Goal: Check status: Check status

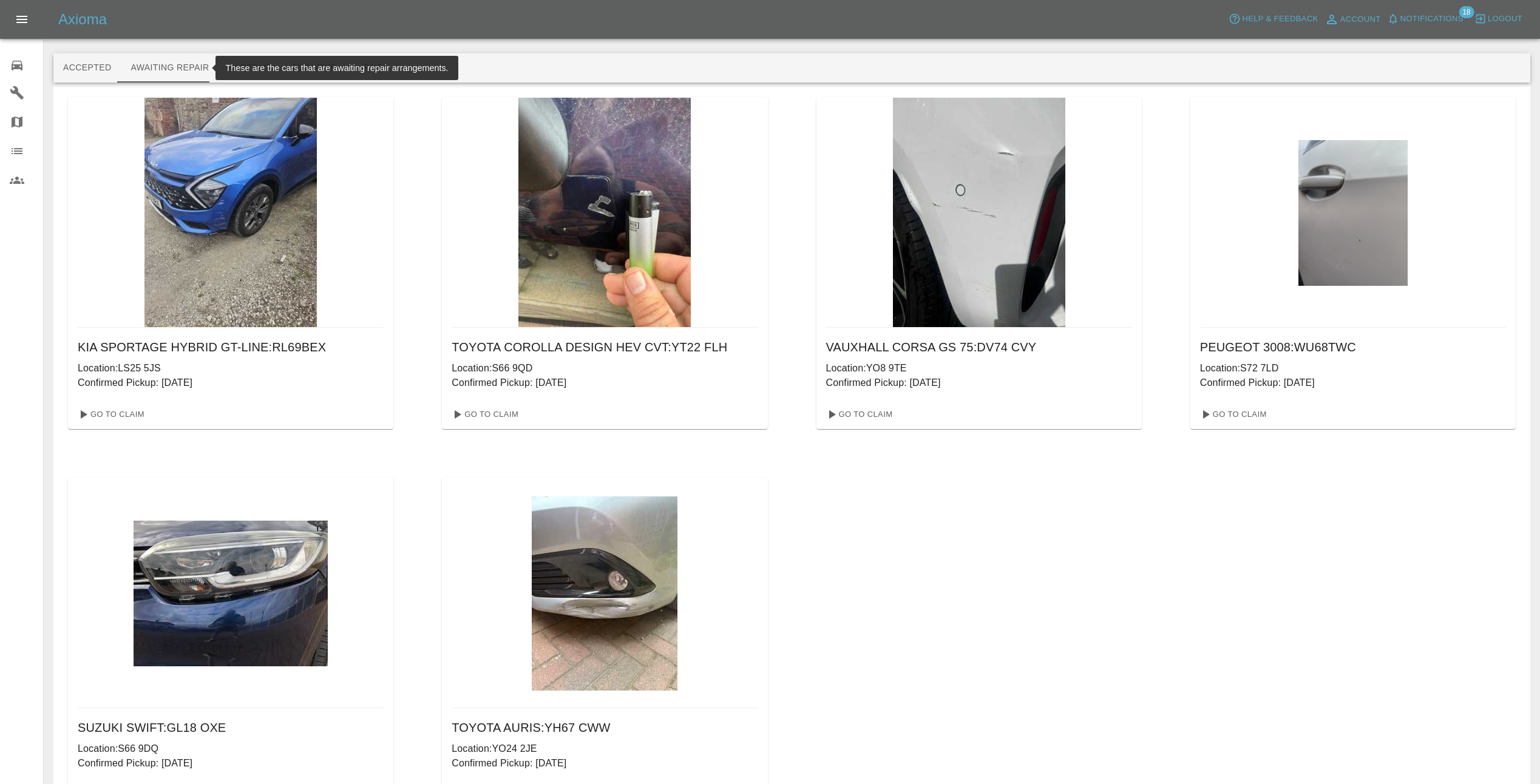
click at [1446, 15] on span "Notifications" at bounding box center [1432, 19] width 63 height 14
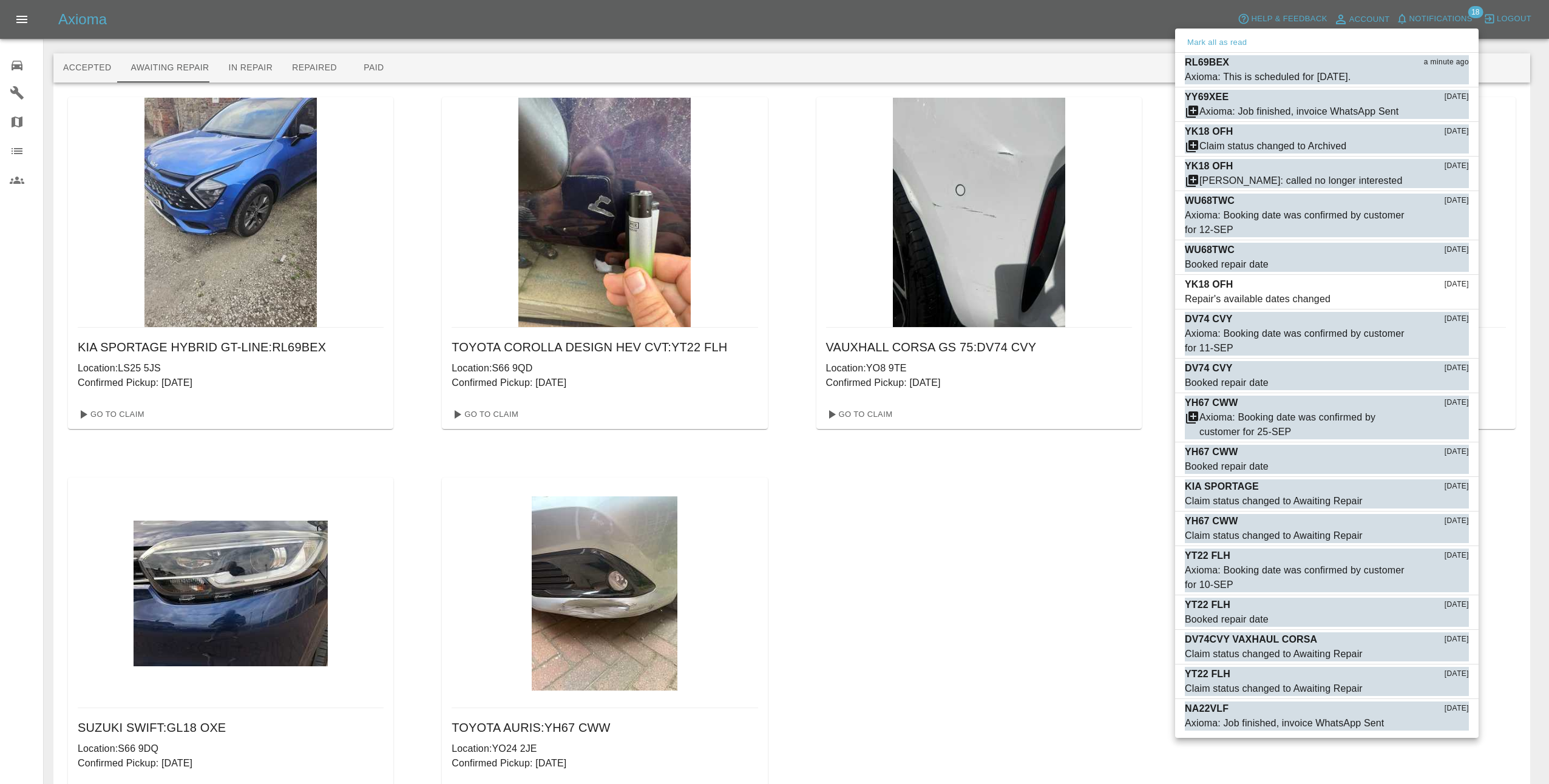
click at [936, 547] on div at bounding box center [774, 392] width 1549 height 784
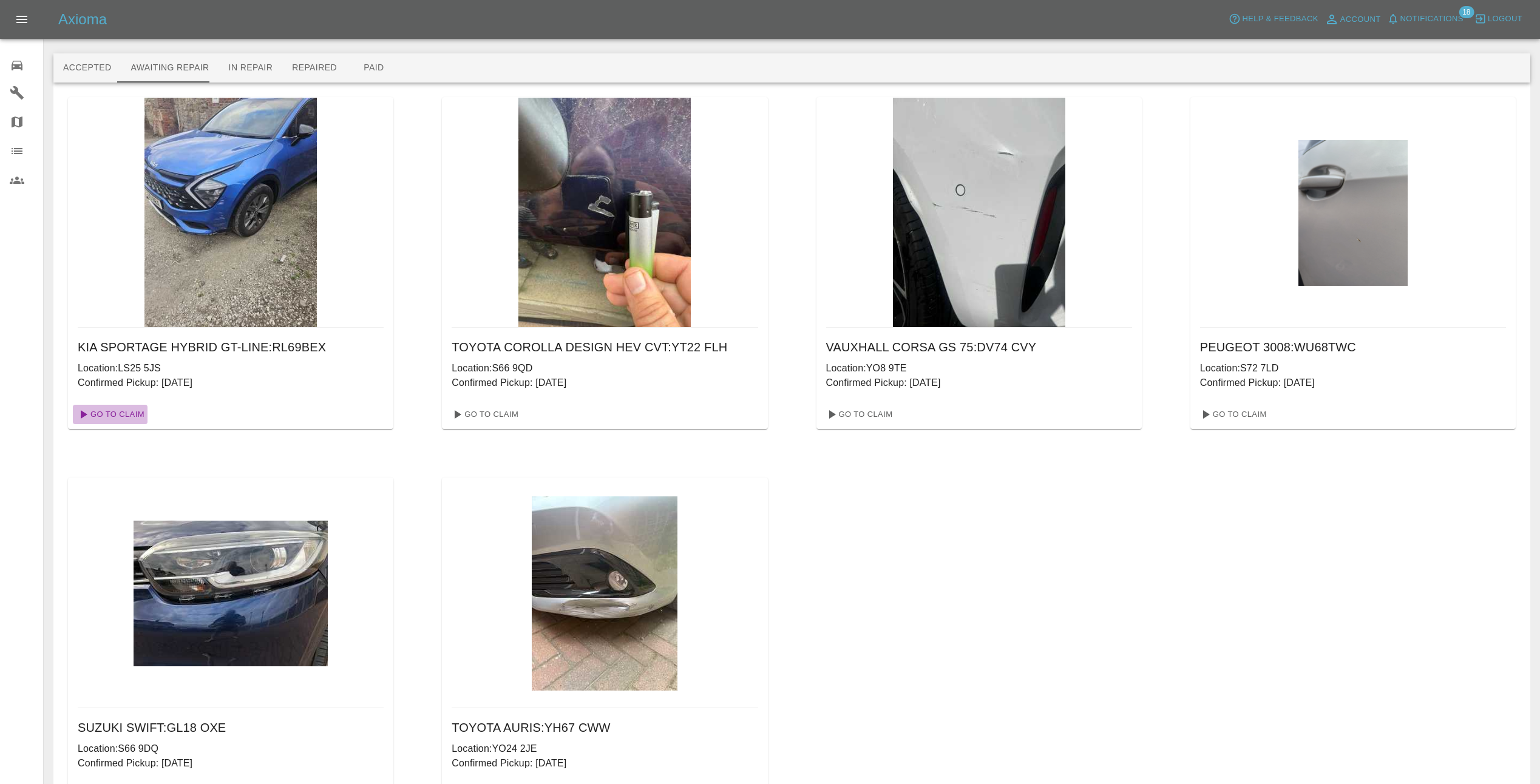
click at [115, 409] on link "Go To Claim" at bounding box center [110, 414] width 75 height 20
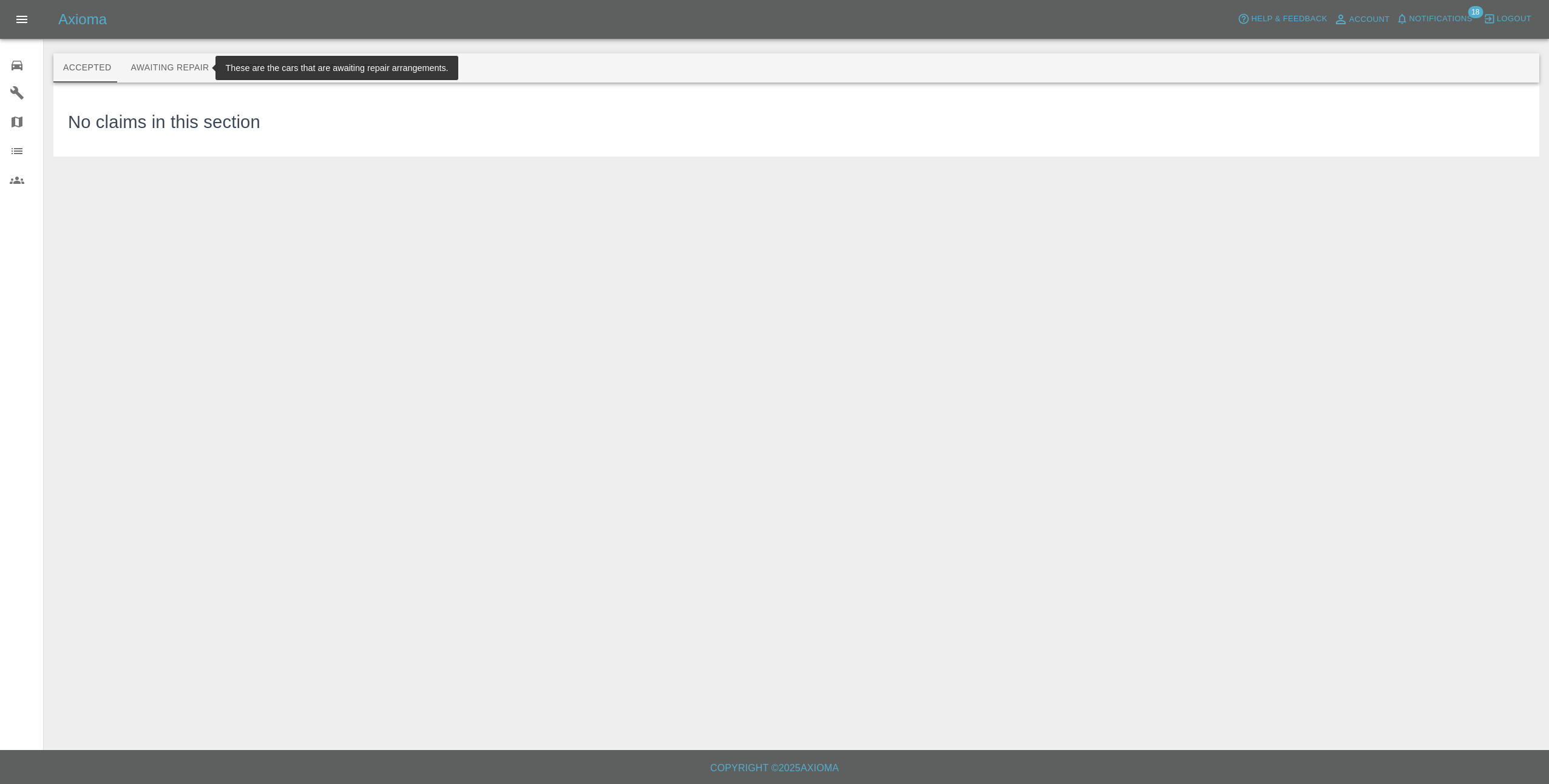
click at [156, 61] on button "Awaiting Repair" at bounding box center [170, 67] width 98 height 29
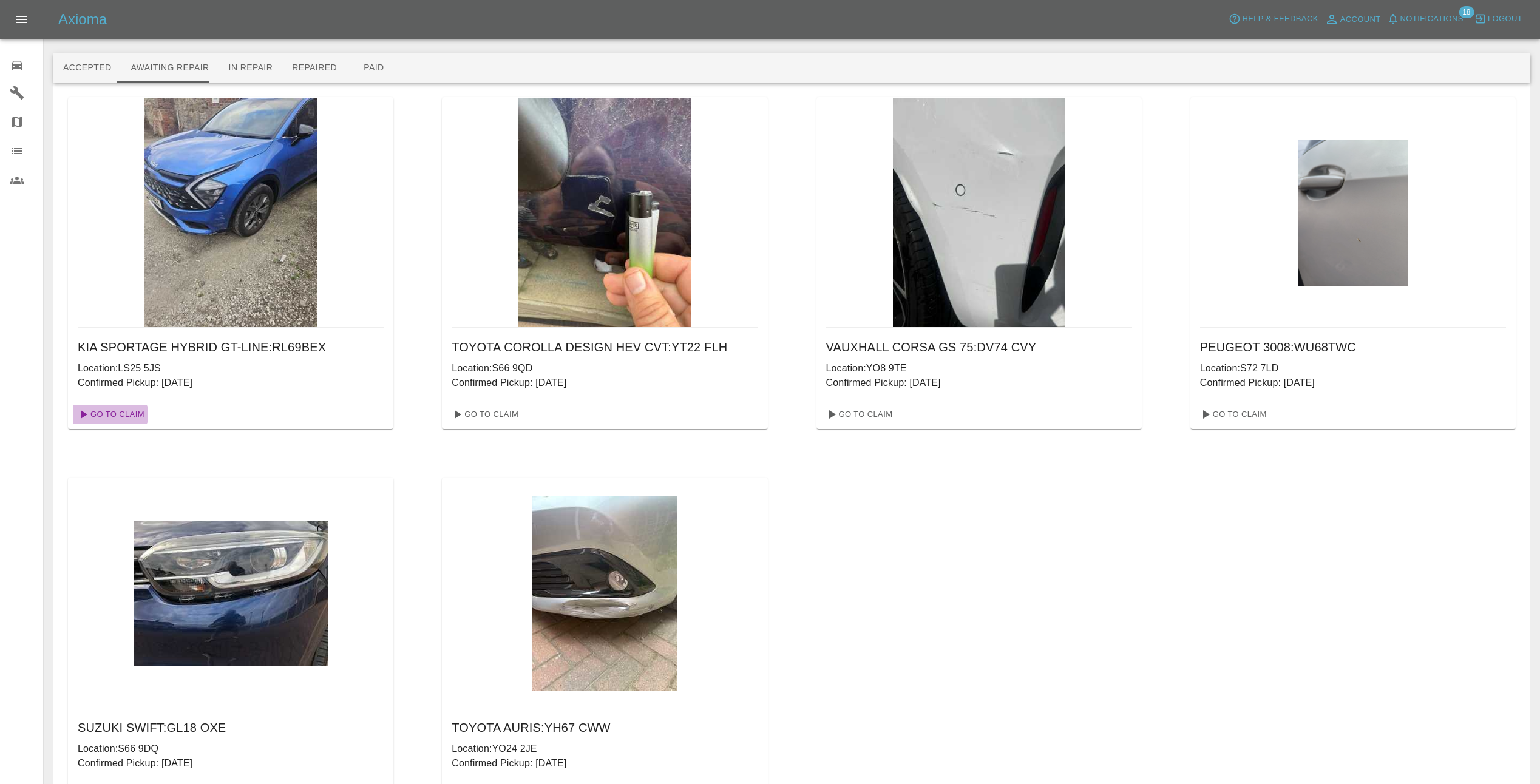
click at [122, 415] on link "Go To Claim" at bounding box center [110, 414] width 75 height 20
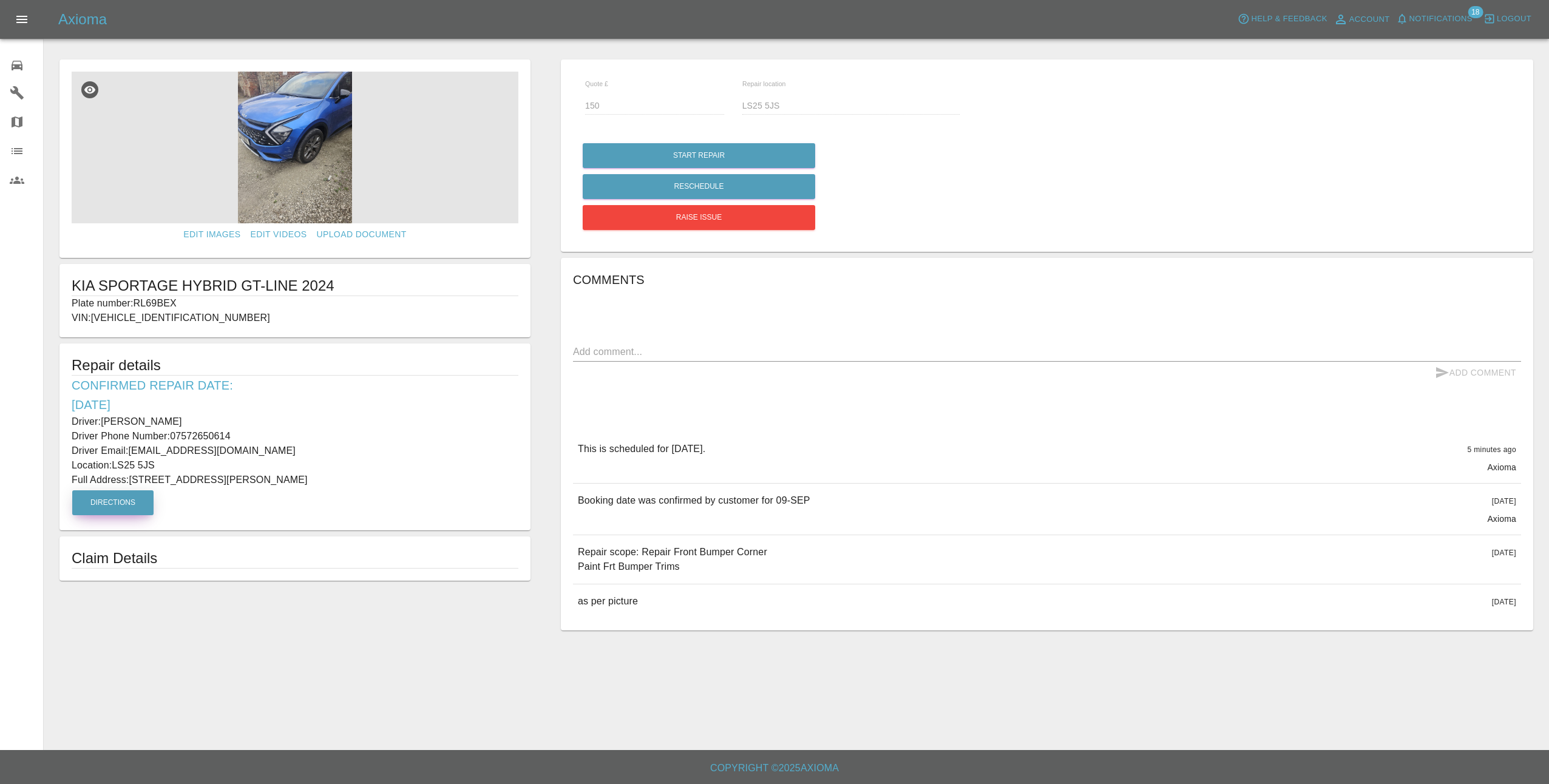
click at [115, 501] on button "Directions" at bounding box center [113, 503] width 81 height 25
click at [253, 142] on img at bounding box center [295, 147] width 447 height 152
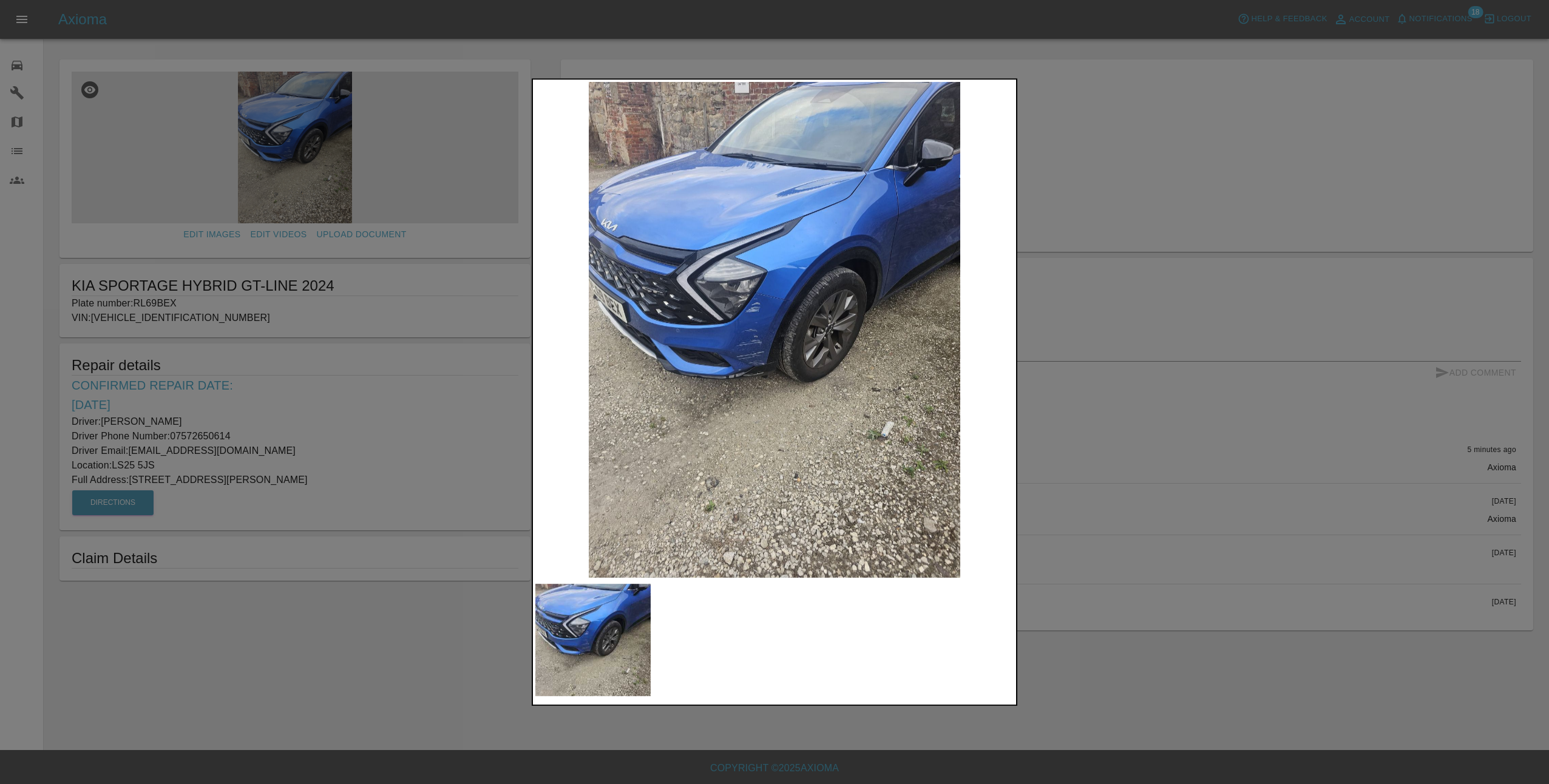
click at [795, 403] on img at bounding box center [774, 330] width 478 height 495
click at [1132, 395] on div at bounding box center [774, 392] width 1549 height 784
